Goal: Check status

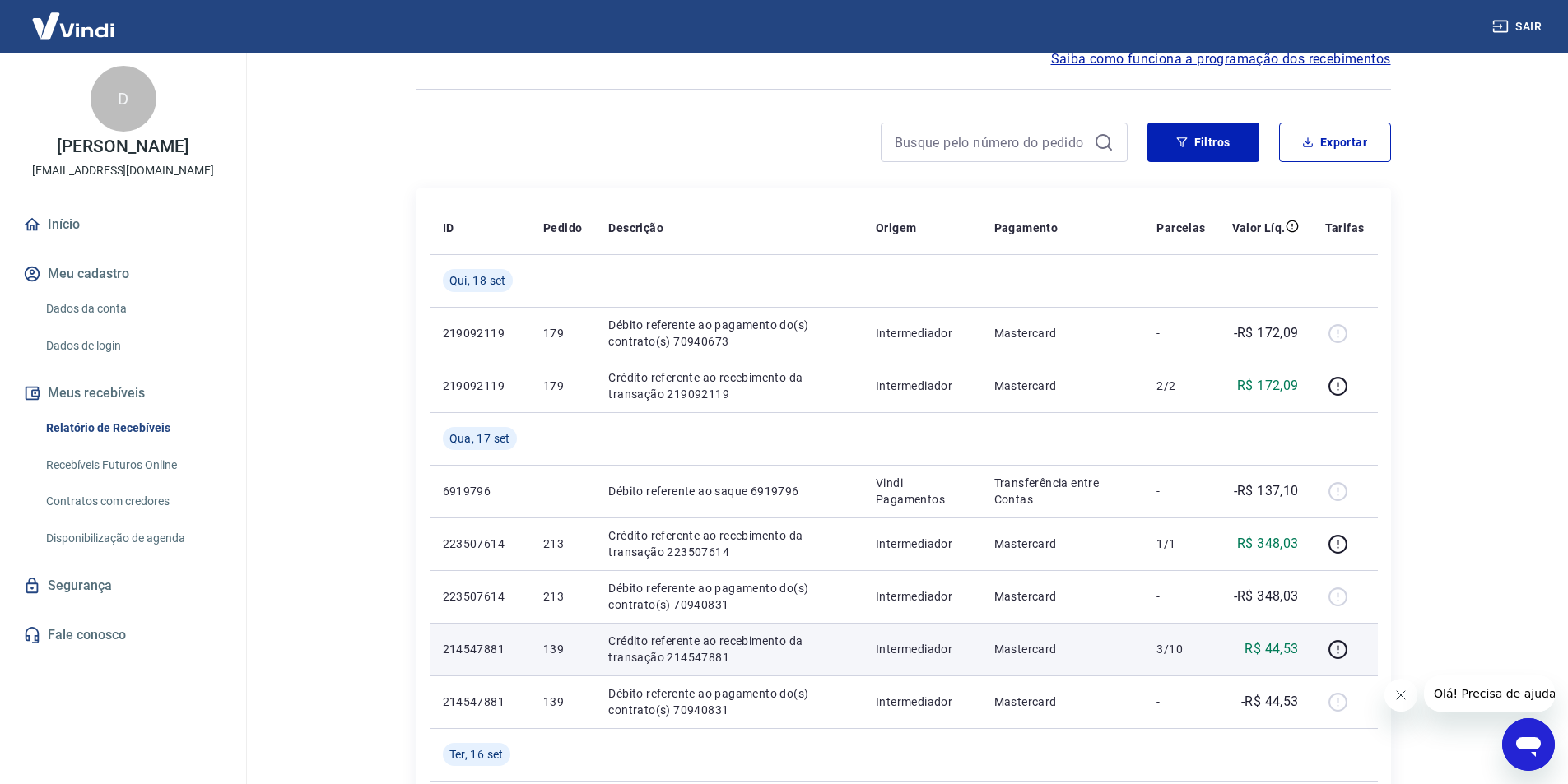
scroll to position [247, 0]
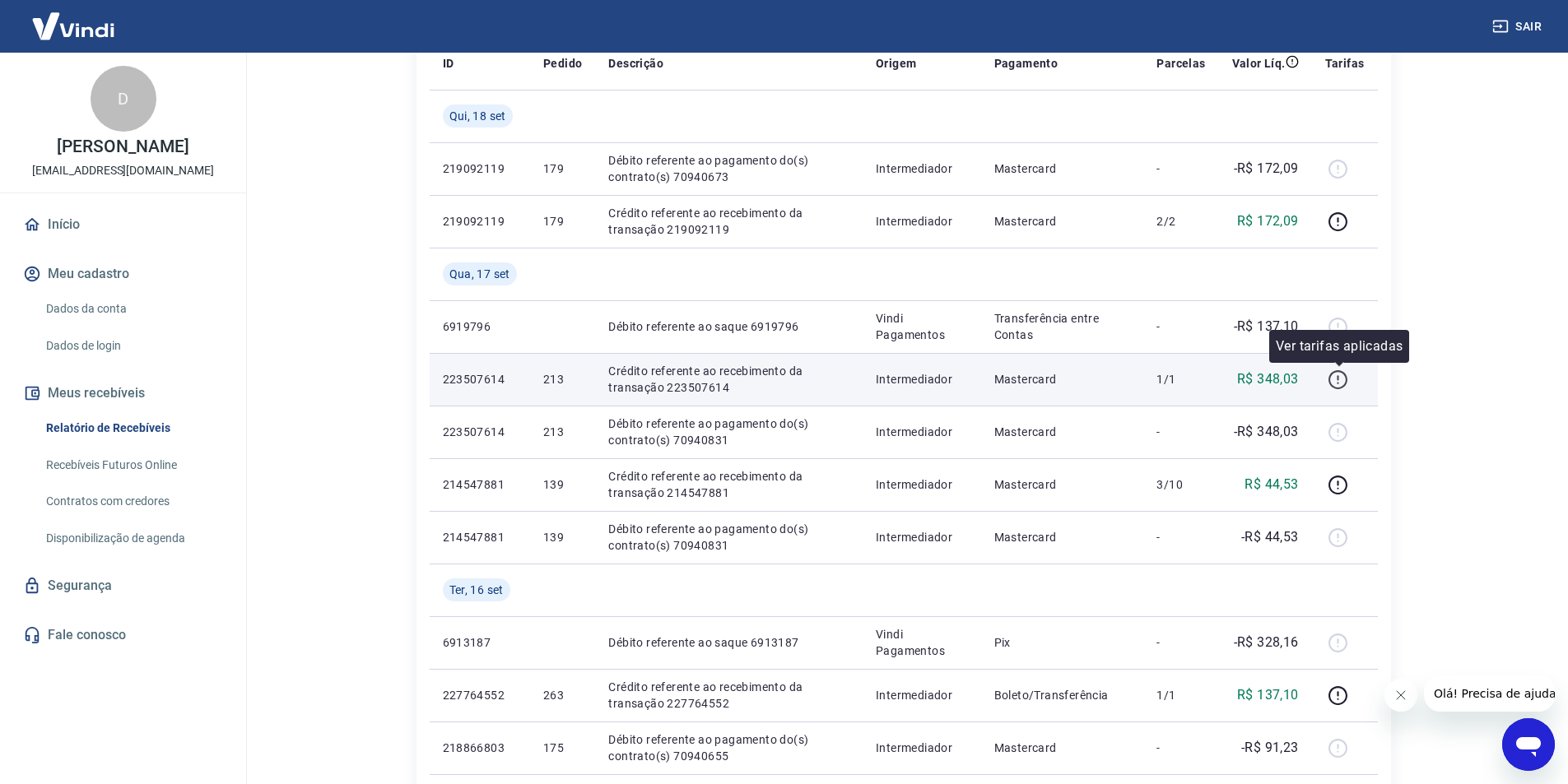
click at [1337, 380] on icon "button" at bounding box center [1338, 379] width 21 height 21
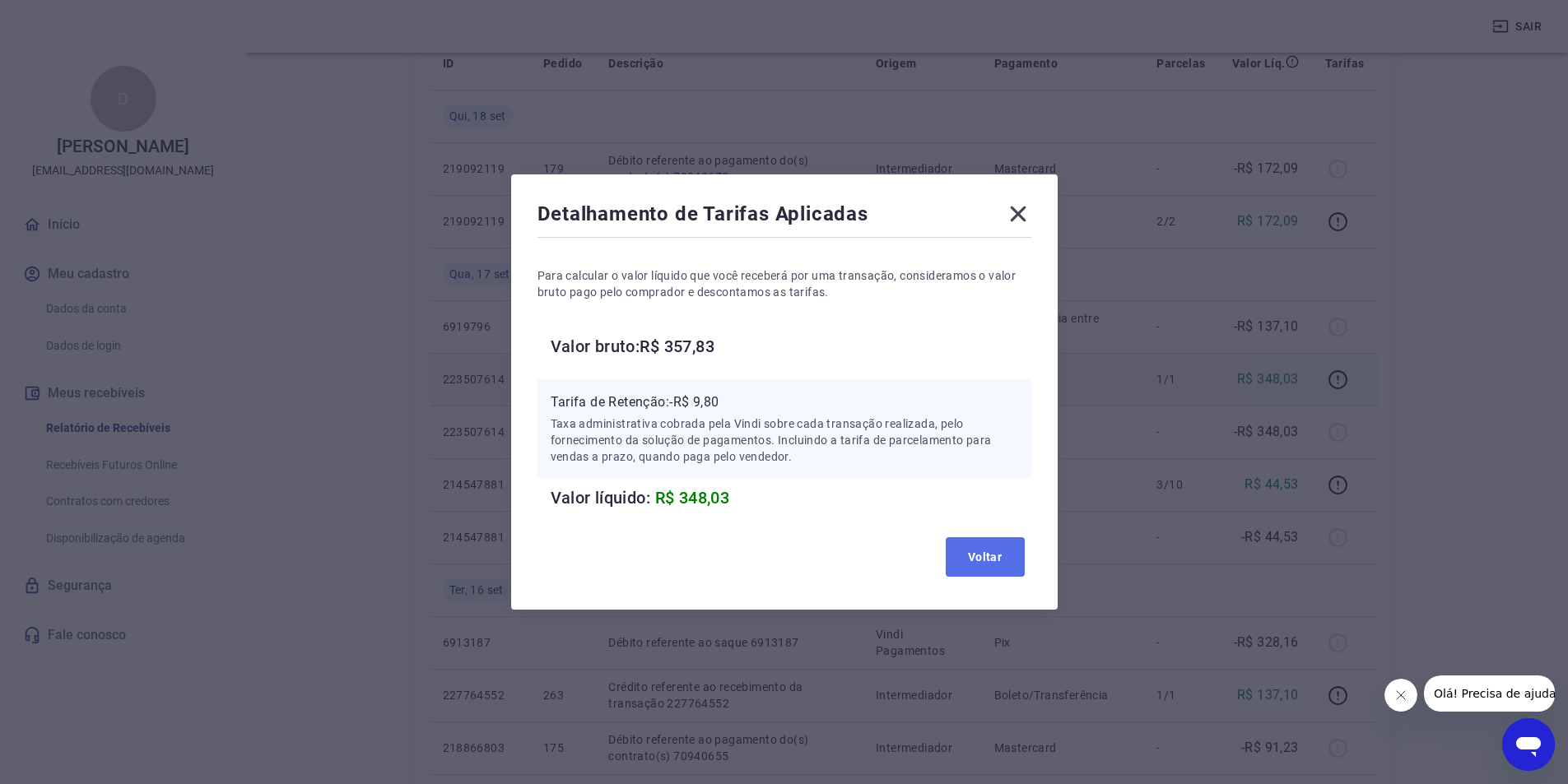
click at [987, 562] on button "Voltar" at bounding box center [985, 557] width 79 height 40
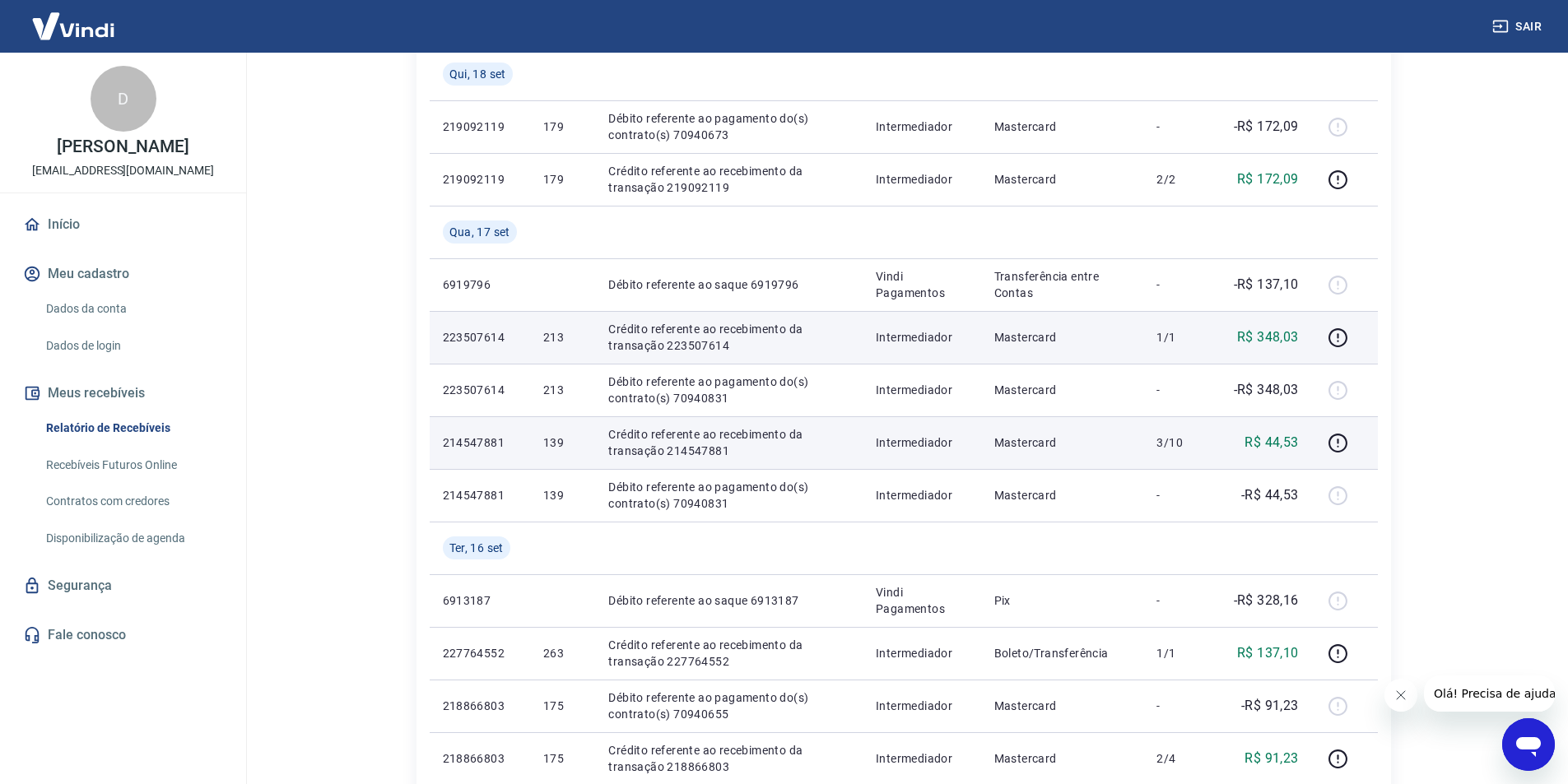
scroll to position [329, 0]
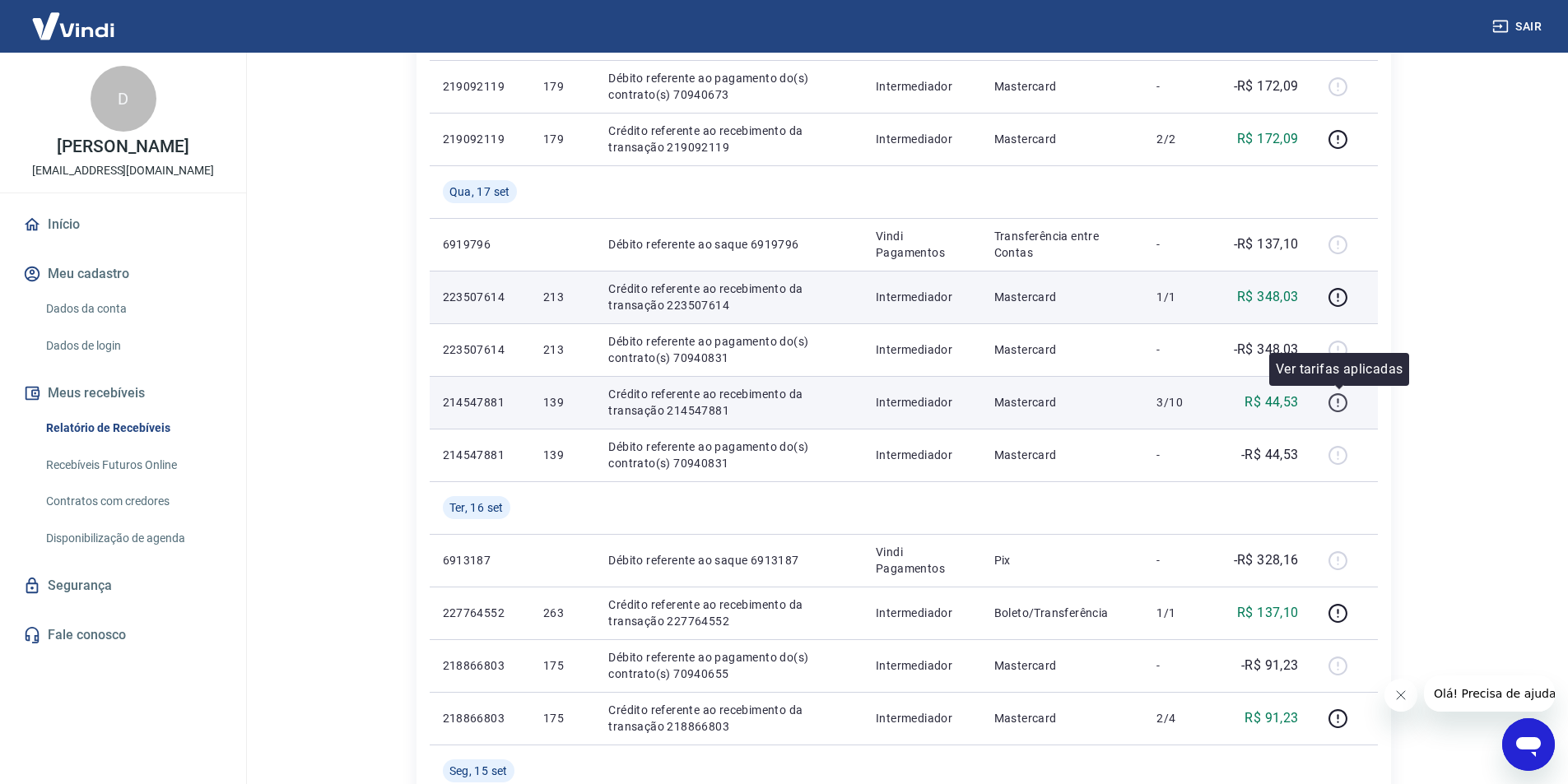
click at [1340, 398] on icon "button" at bounding box center [1338, 402] width 21 height 21
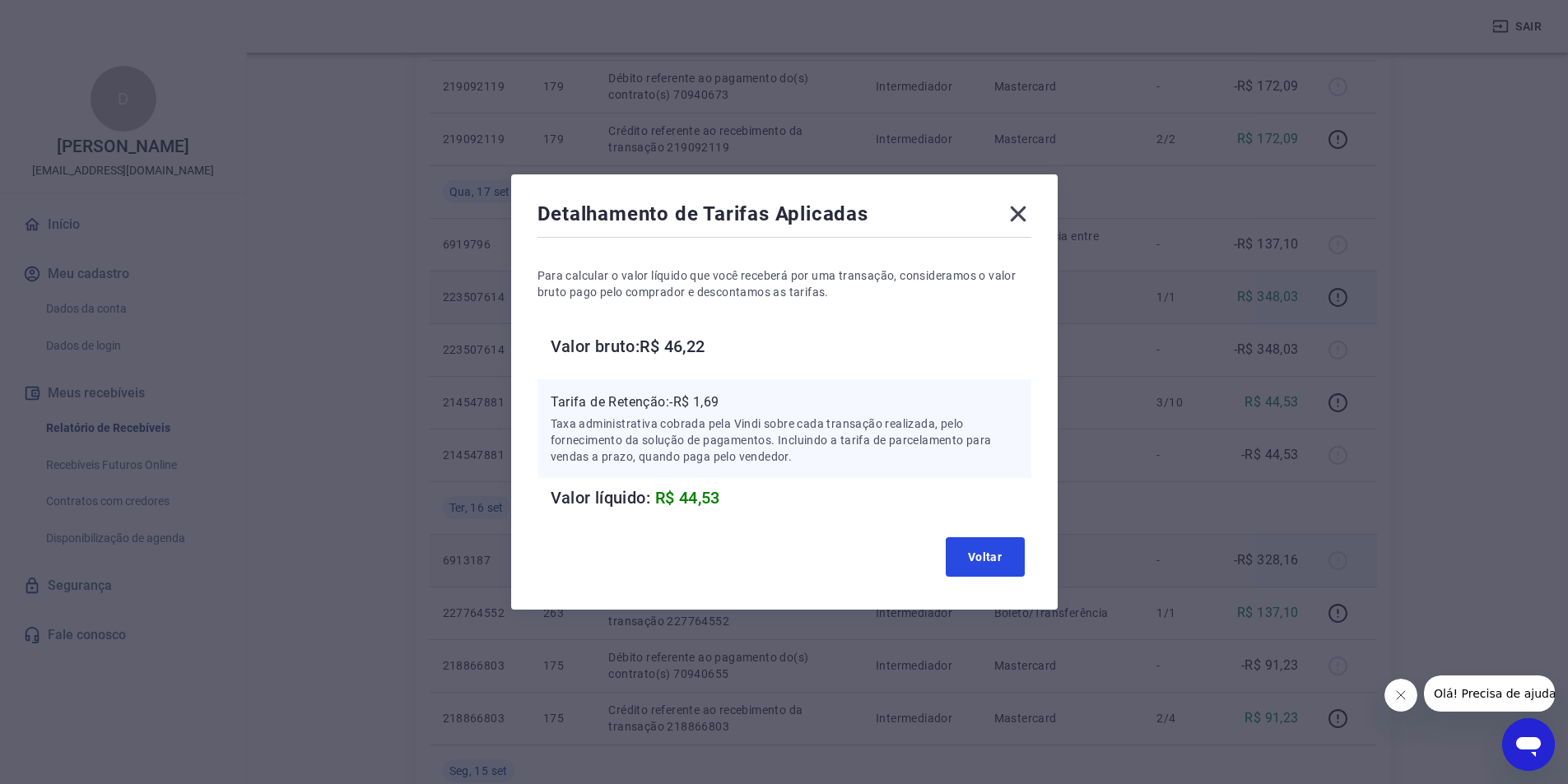
click at [1001, 557] on button "Voltar" at bounding box center [985, 557] width 79 height 40
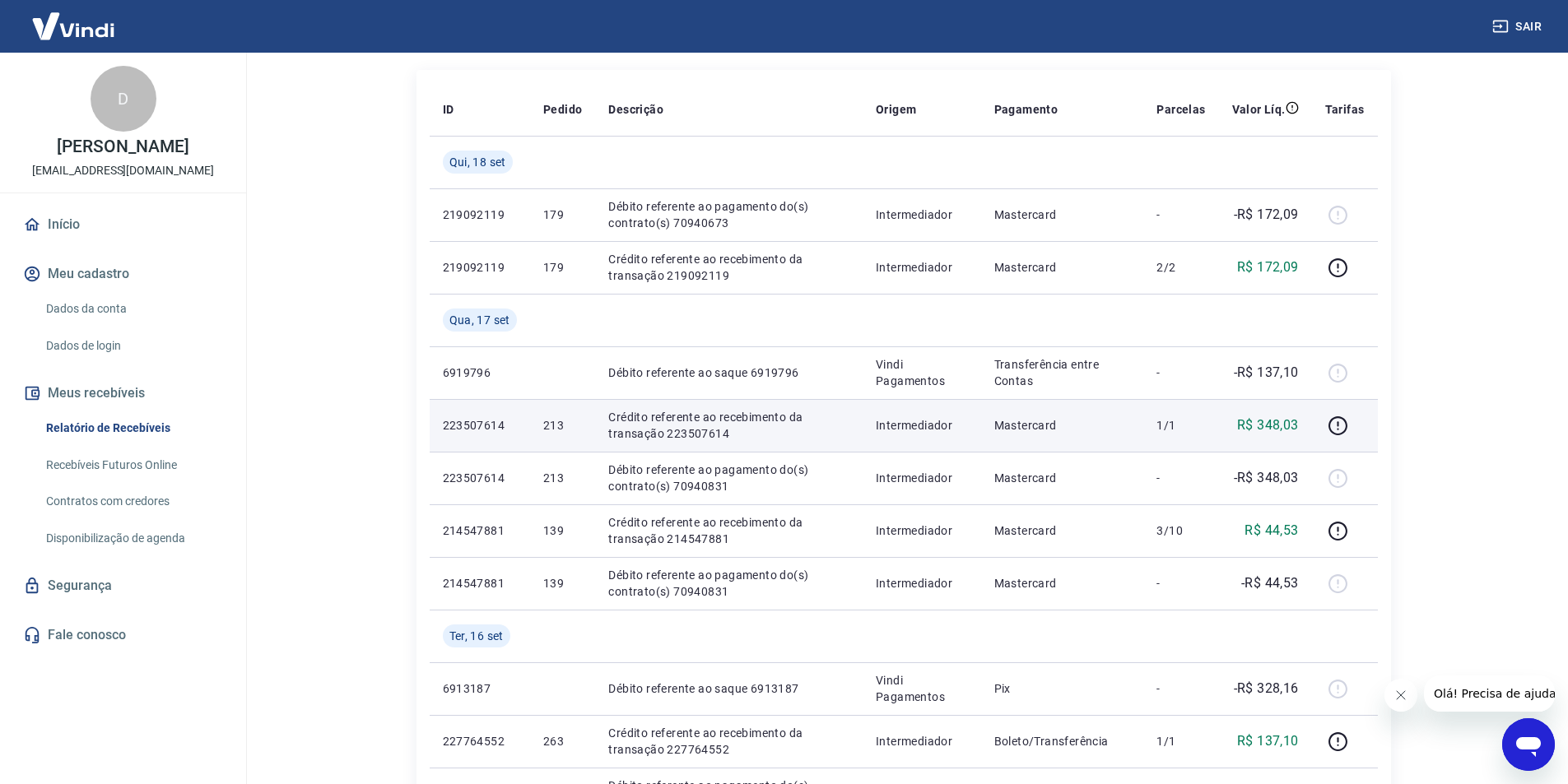
scroll to position [82, 0]
